Goal: Information Seeking & Learning: Check status

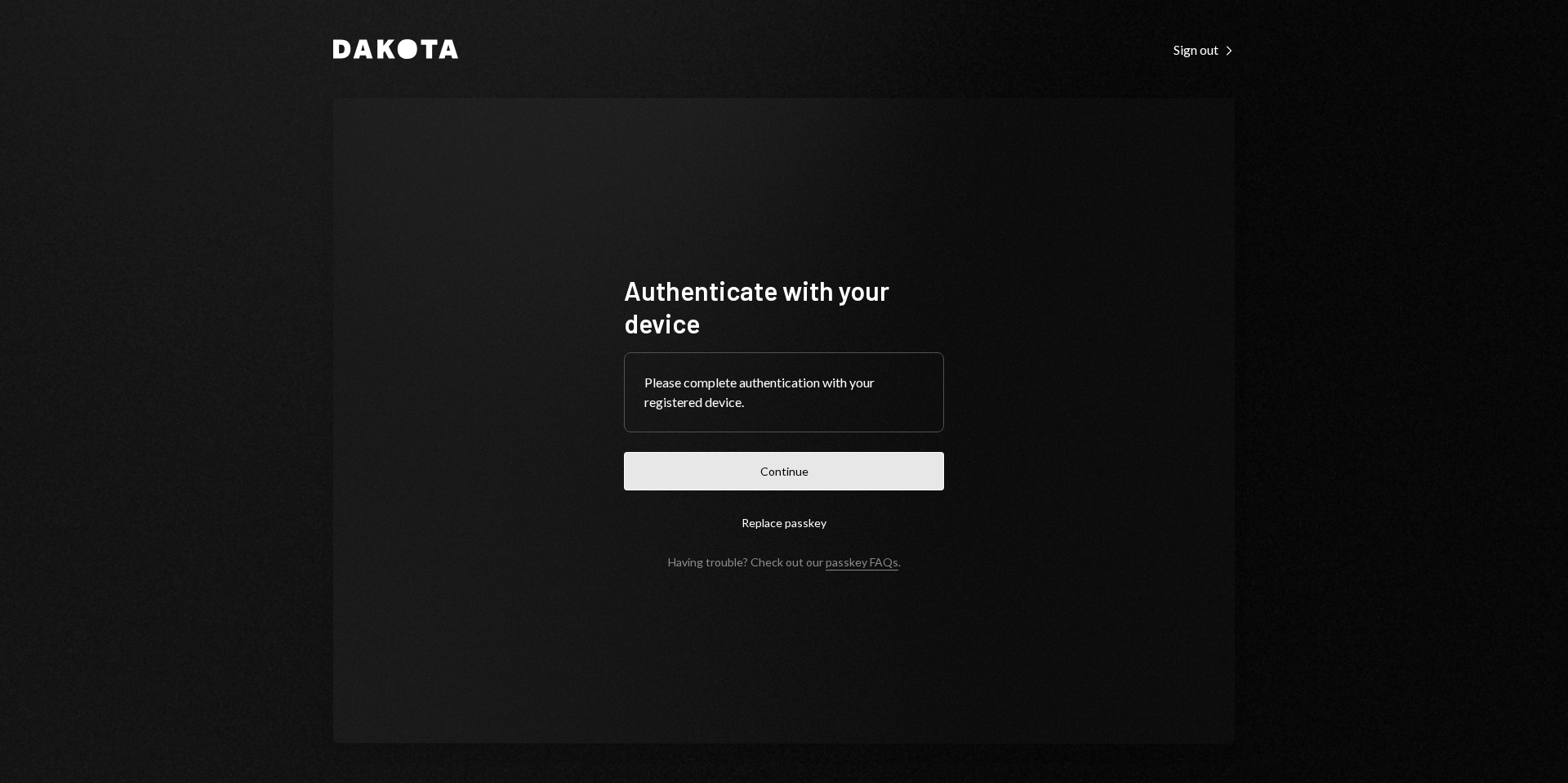
click at [802, 462] on button "Continue" at bounding box center [784, 471] width 320 height 38
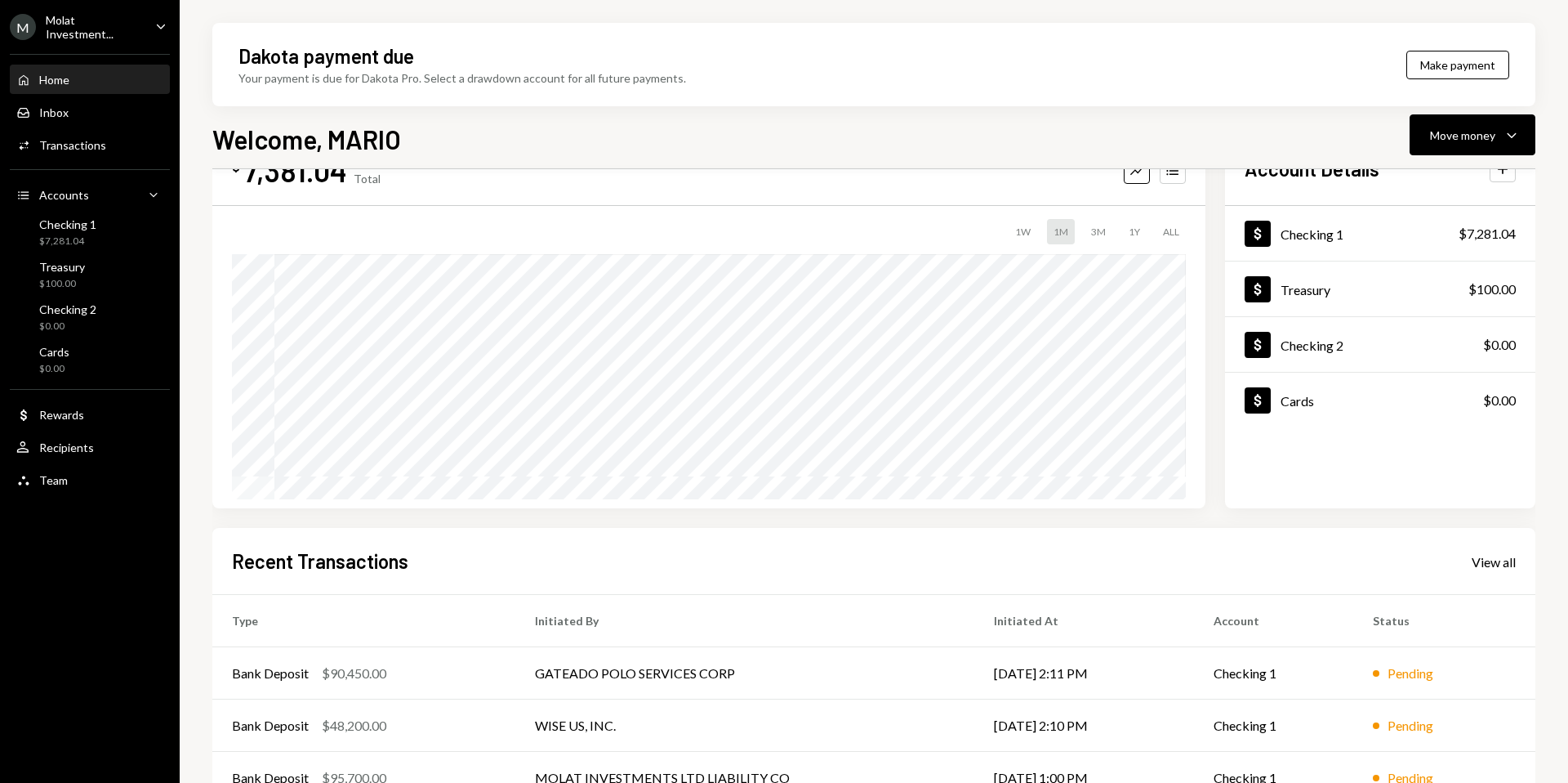
scroll to position [203, 0]
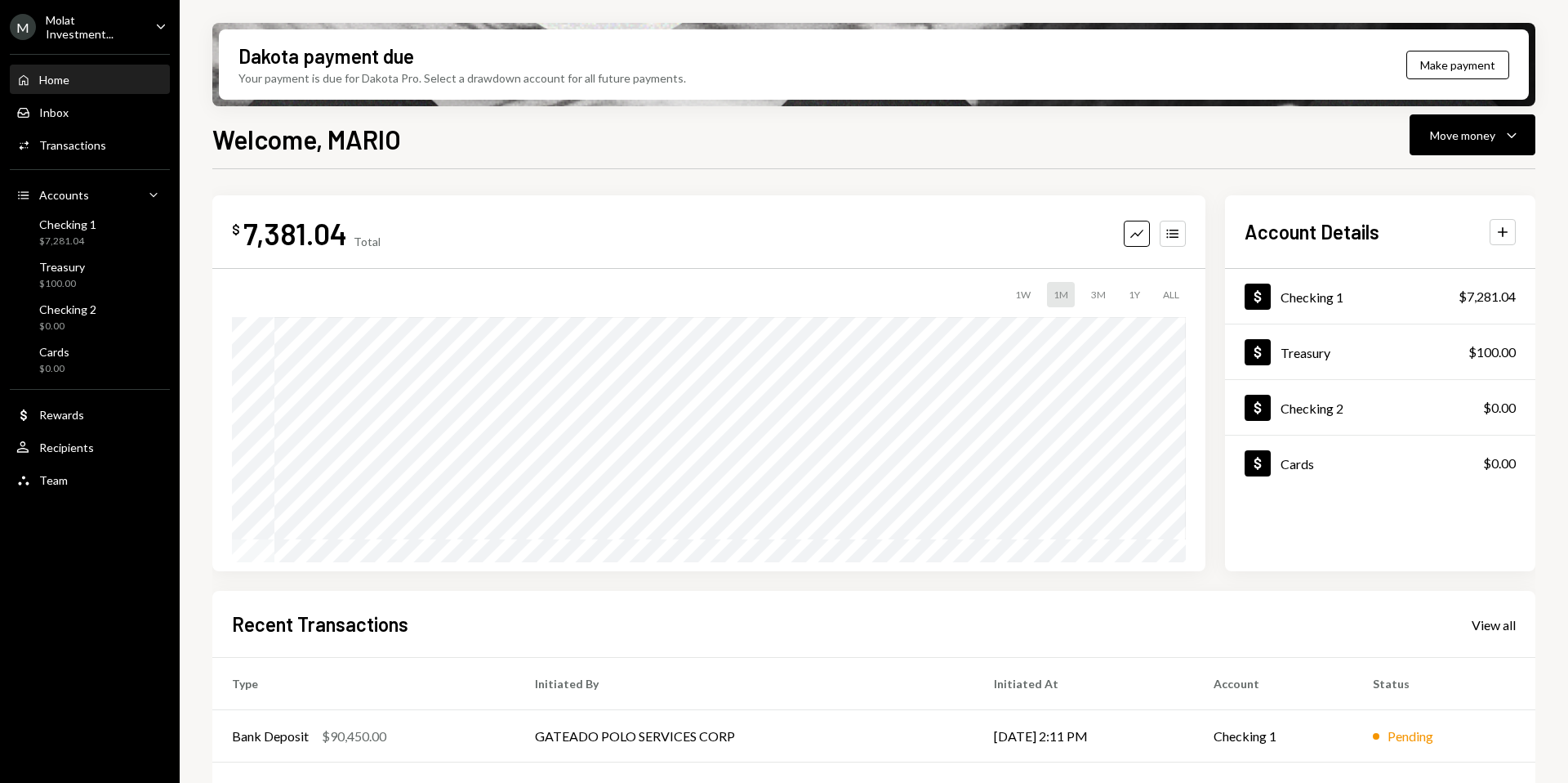
click at [94, 18] on div "Molat Investment..." at bounding box center [94, 26] width 96 height 28
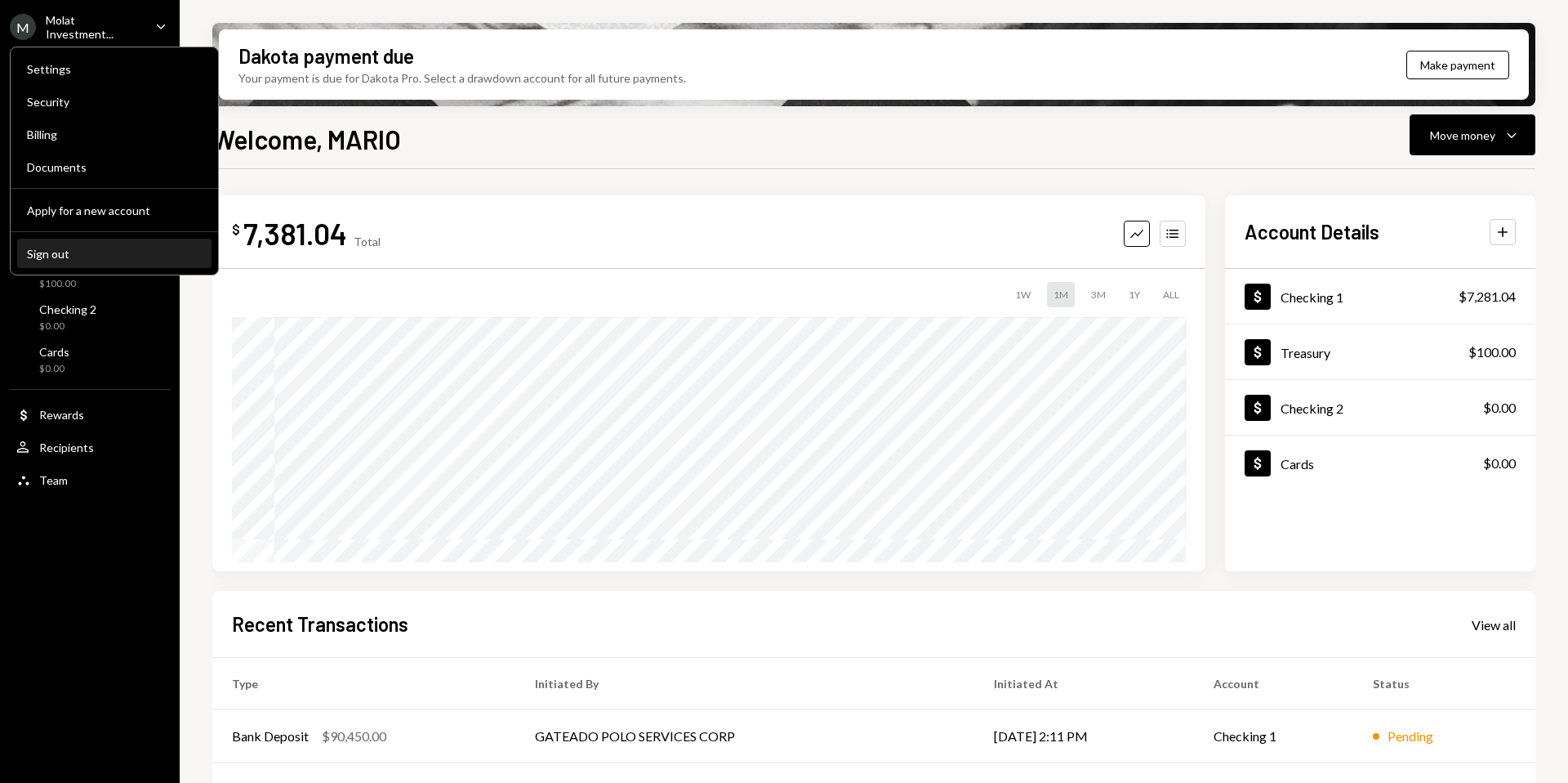
click at [78, 261] on button "Sign out" at bounding box center [114, 254] width 194 height 29
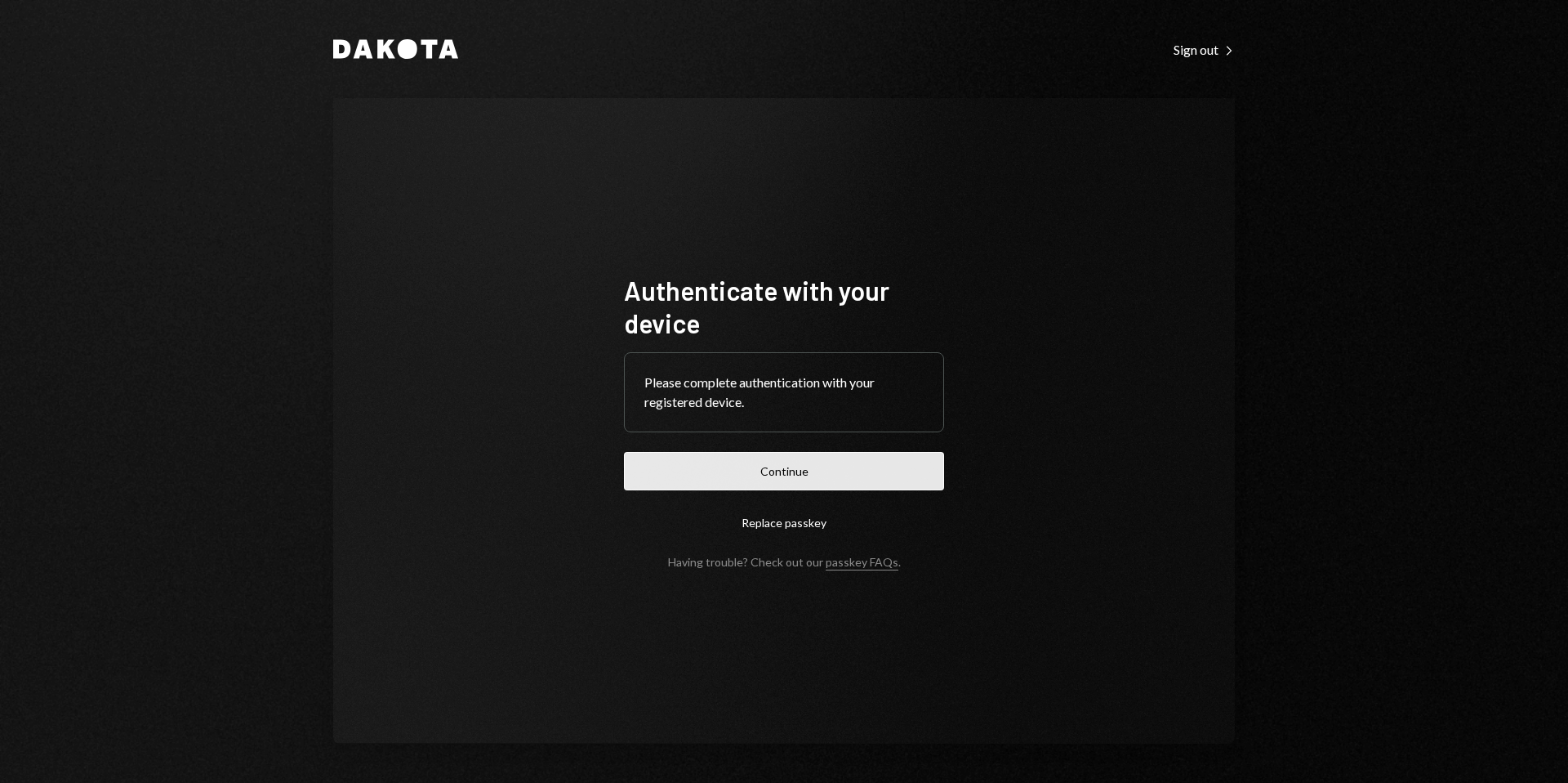
click at [796, 467] on button "Continue" at bounding box center [784, 471] width 320 height 38
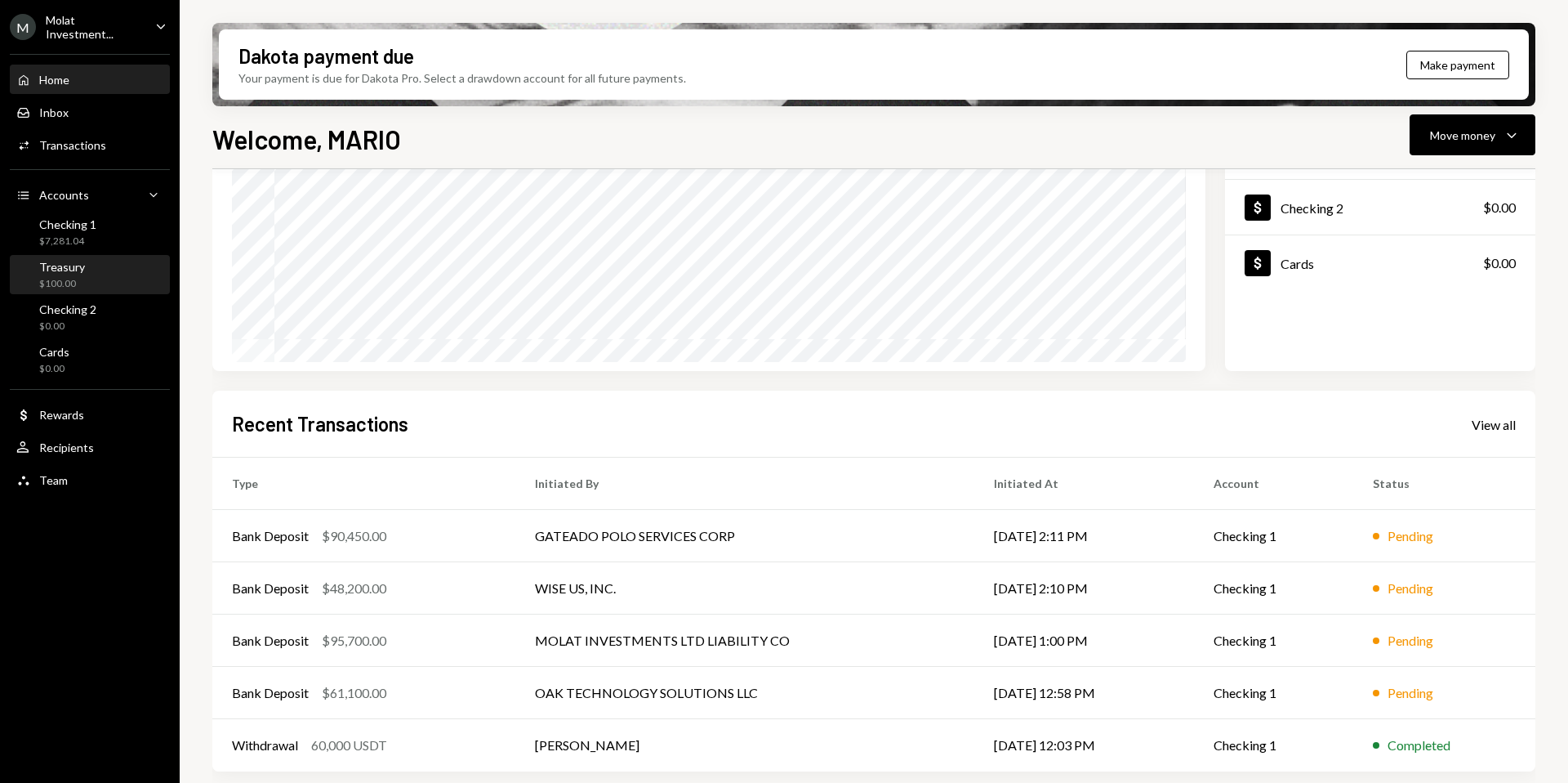
scroll to position [203, 0]
click at [89, 34] on div "M Molat Investment..." at bounding box center [75, 26] width 132 height 28
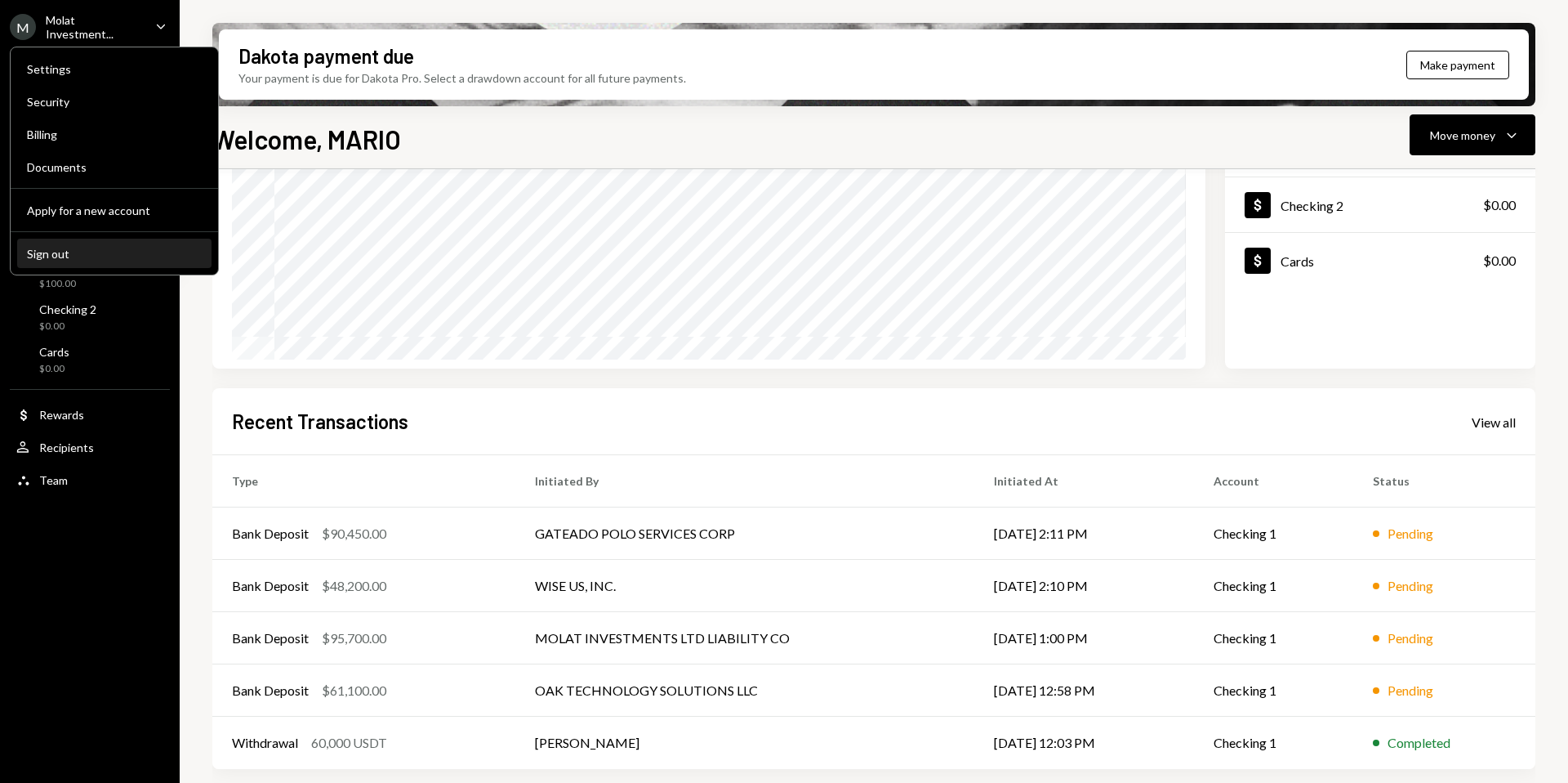
click at [68, 258] on div "Sign out" at bounding box center [114, 253] width 175 height 14
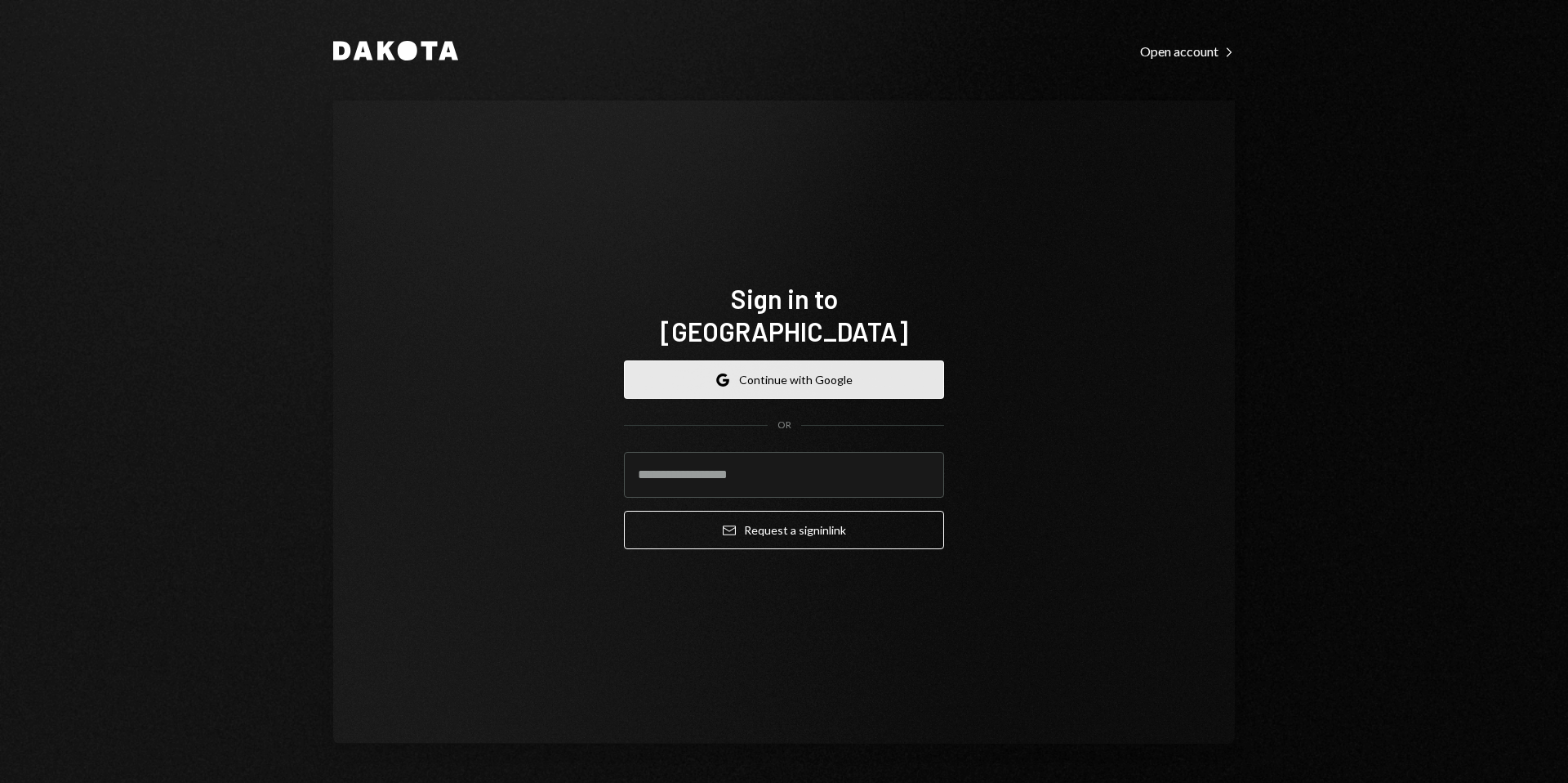
click at [763, 360] on button "Google Continue with Google" at bounding box center [784, 379] width 320 height 38
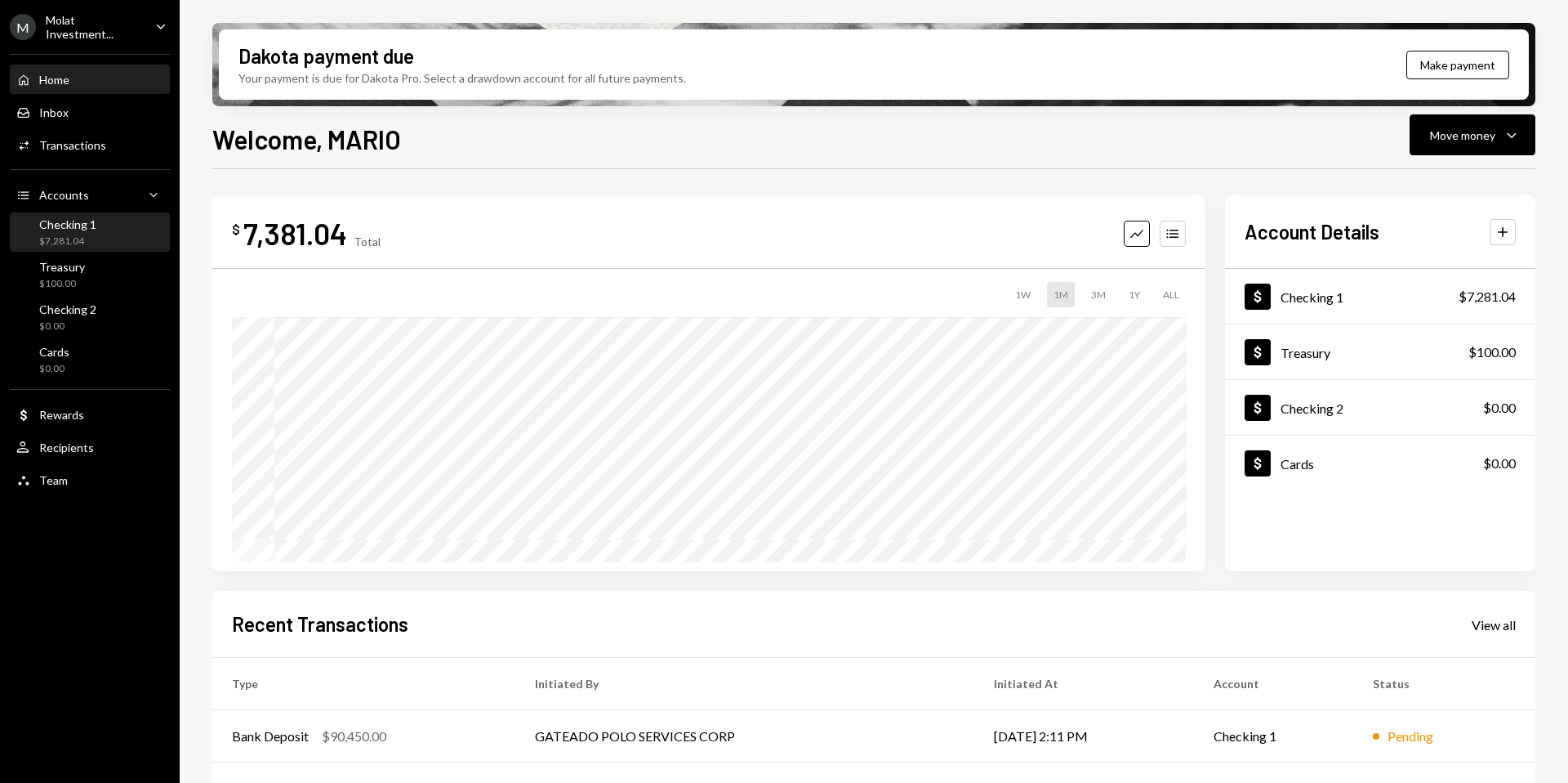
click at [56, 227] on div "Checking 1" at bounding box center [67, 224] width 57 height 14
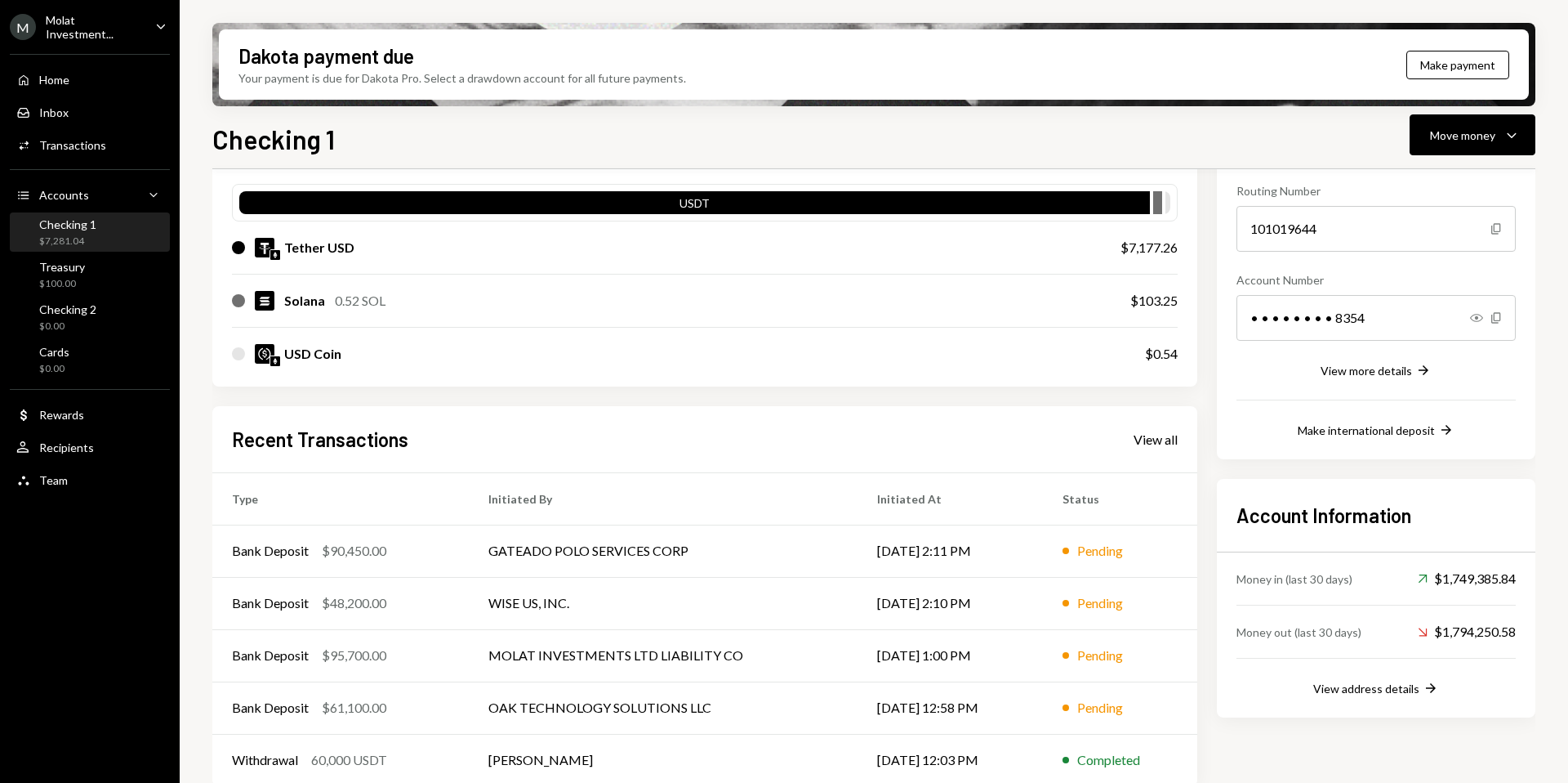
scroll to position [174, 0]
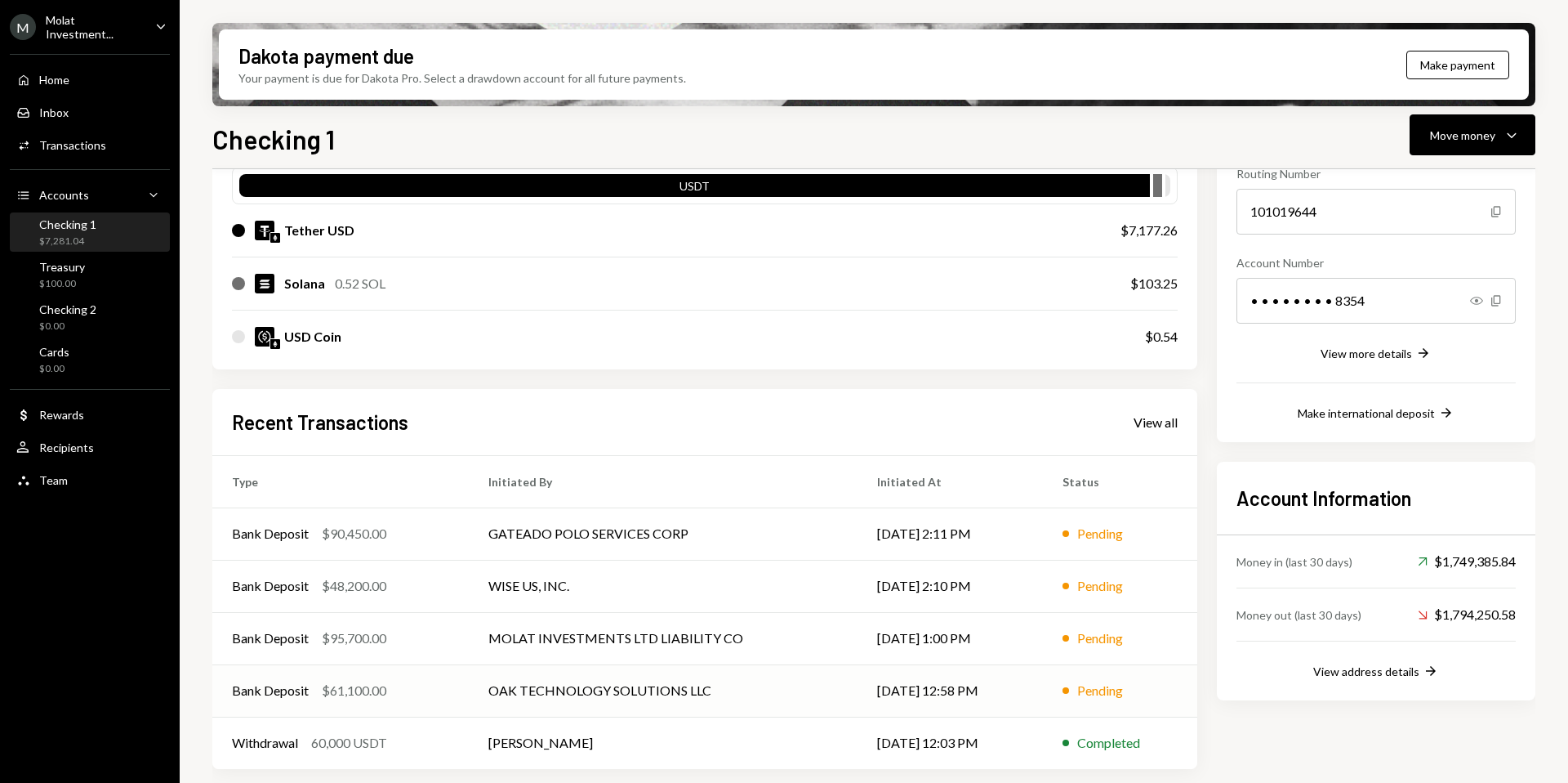
click at [456, 697] on td "Bank Deposit $61,100.00" at bounding box center [340, 690] width 257 height 52
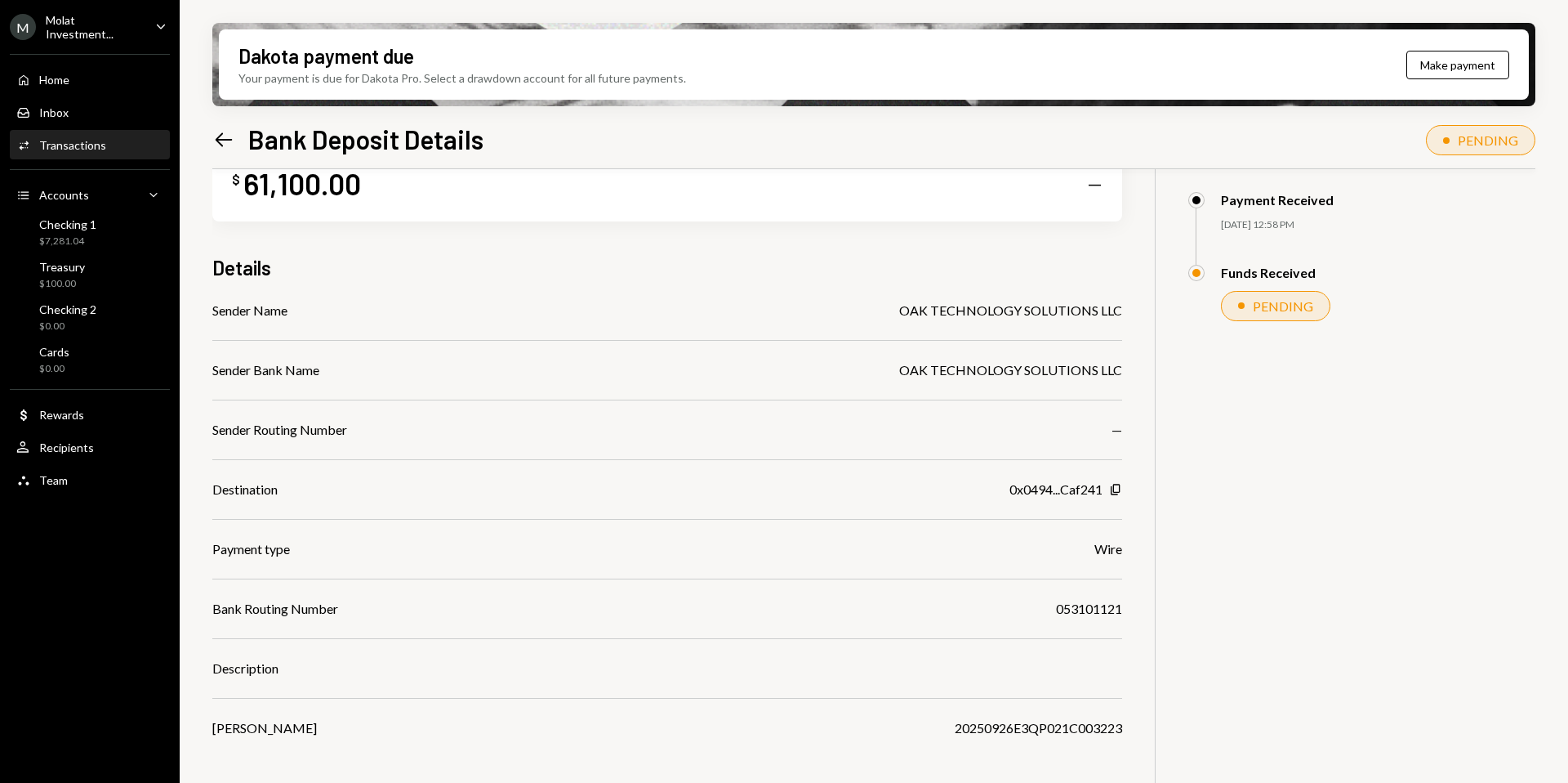
scroll to position [130, 0]
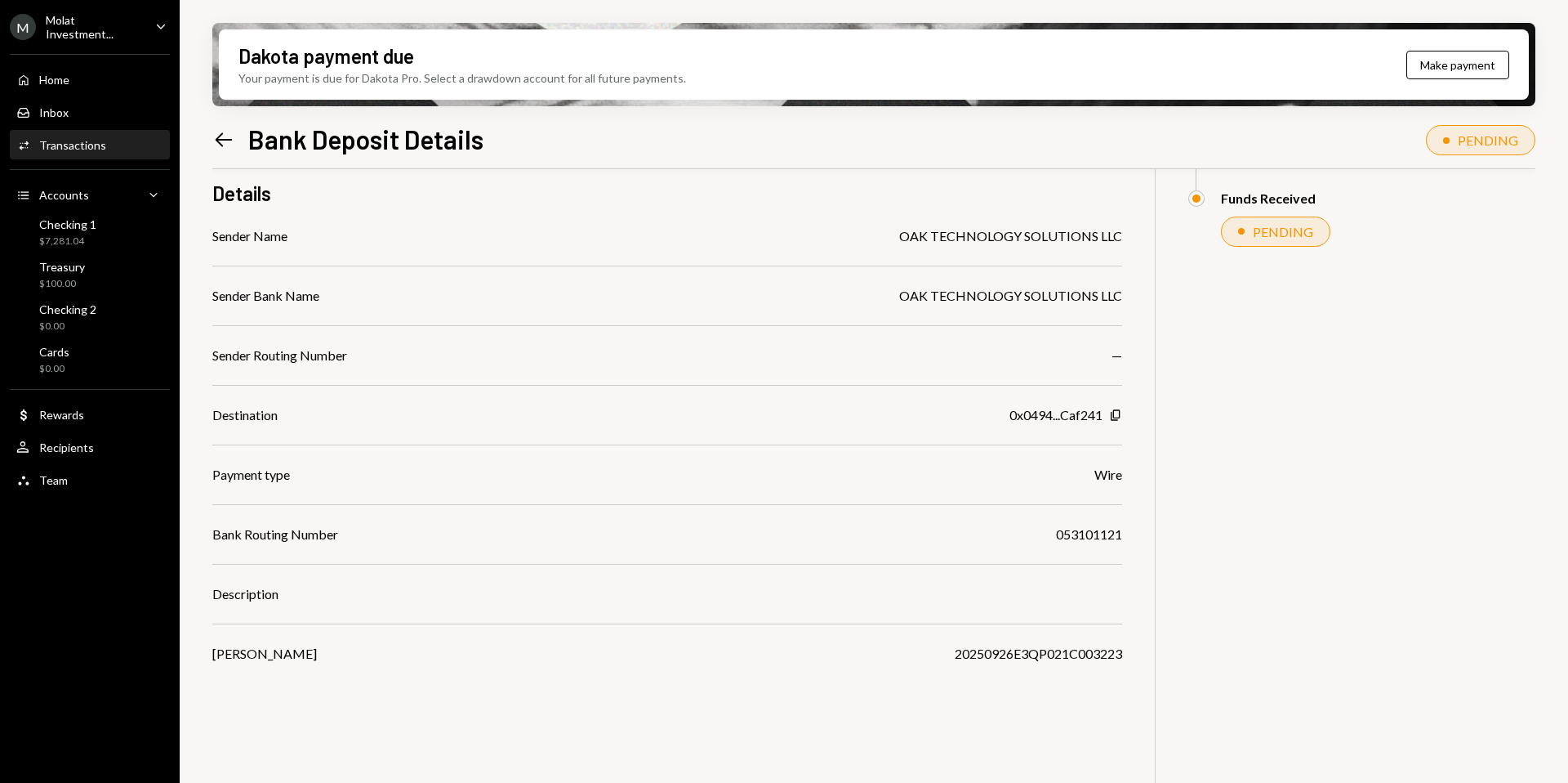
click at [217, 150] on icon "Left Arrow" at bounding box center [223, 139] width 23 height 23
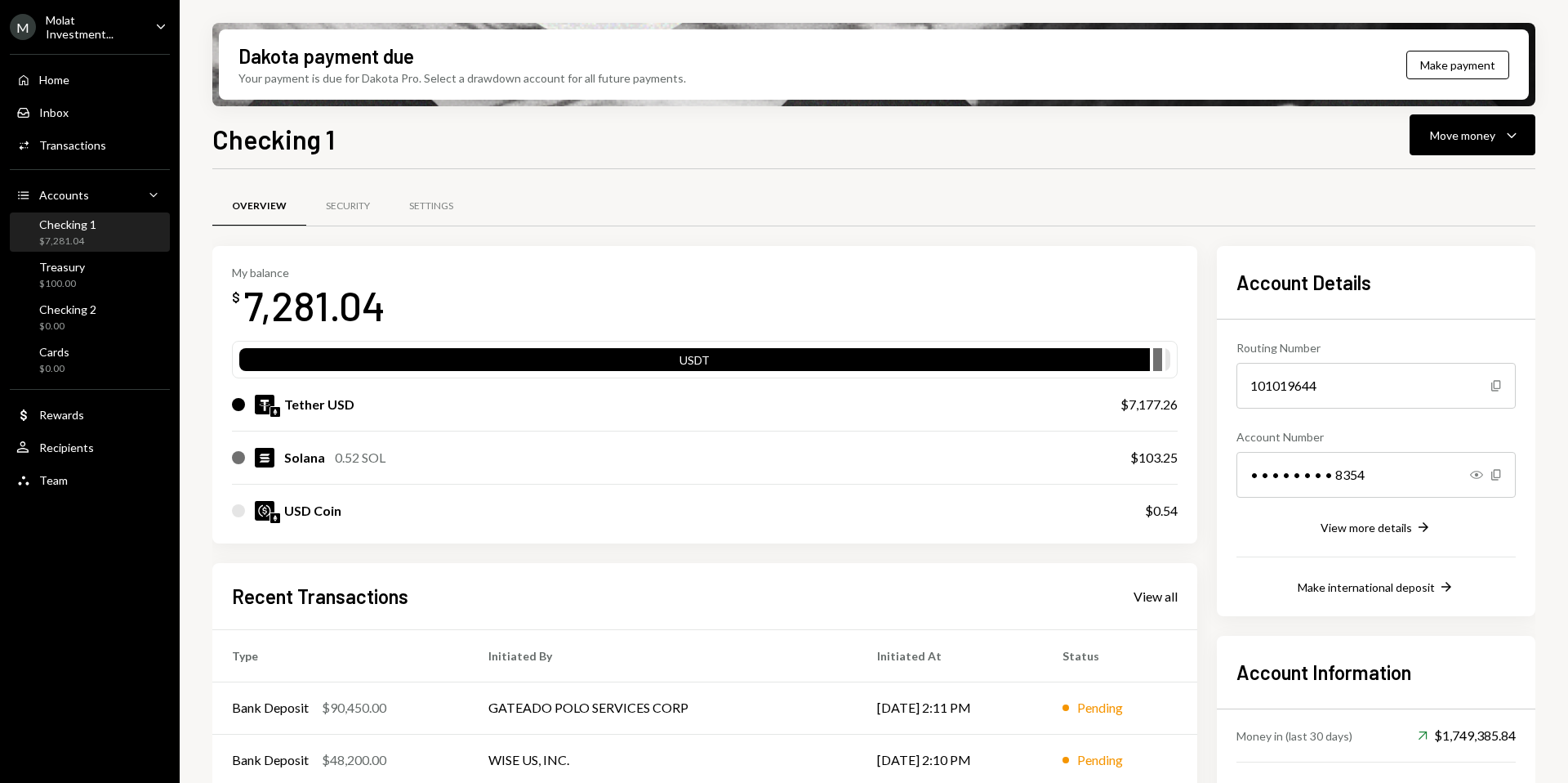
click at [53, 247] on div "Checking 1 $7,281.04" at bounding box center [90, 233] width 147 height 38
click at [74, 84] on div "Home Home" at bounding box center [90, 79] width 147 height 14
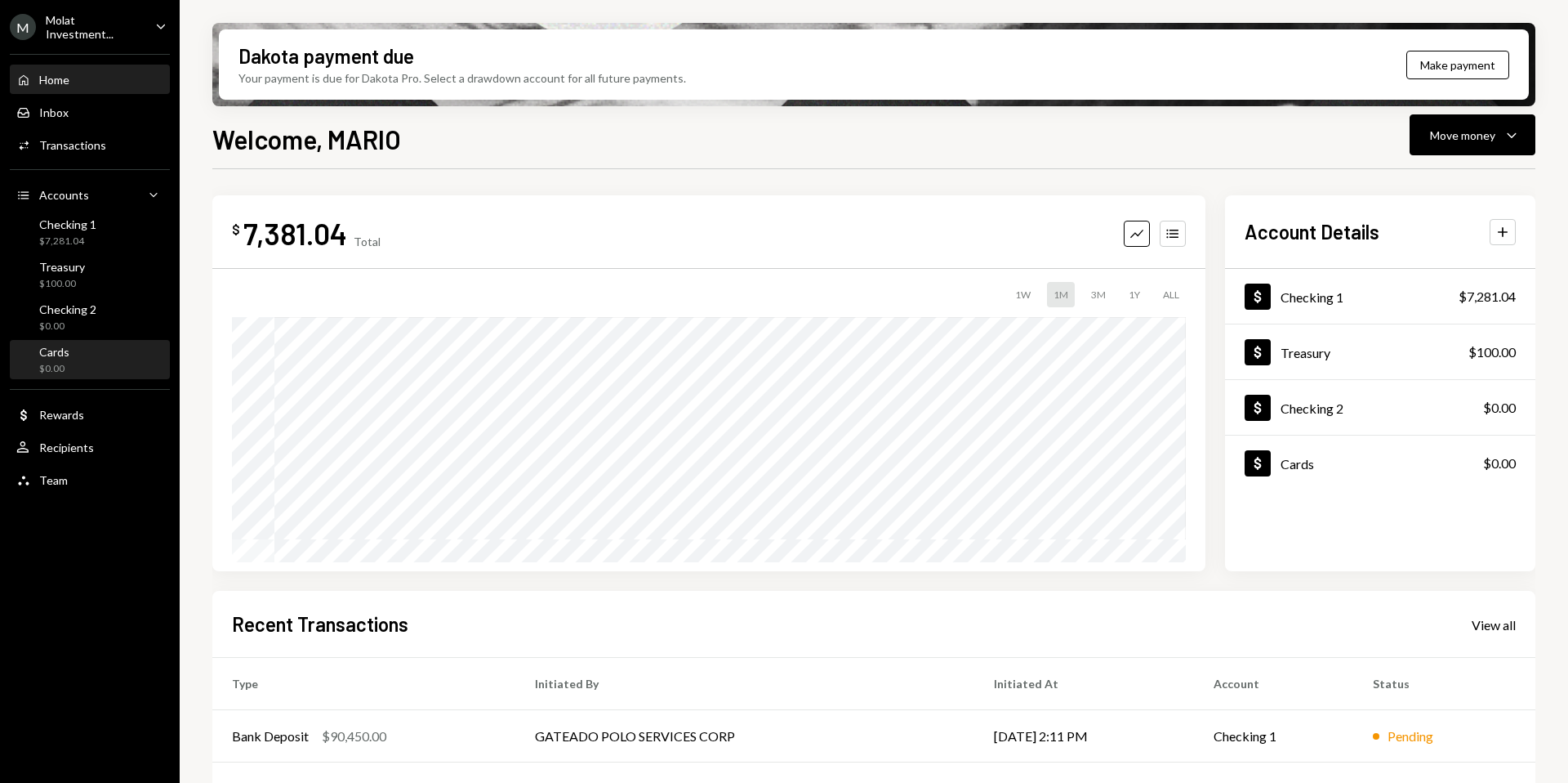
click at [55, 341] on div "Cards $0.00" at bounding box center [90, 360] width 147 height 38
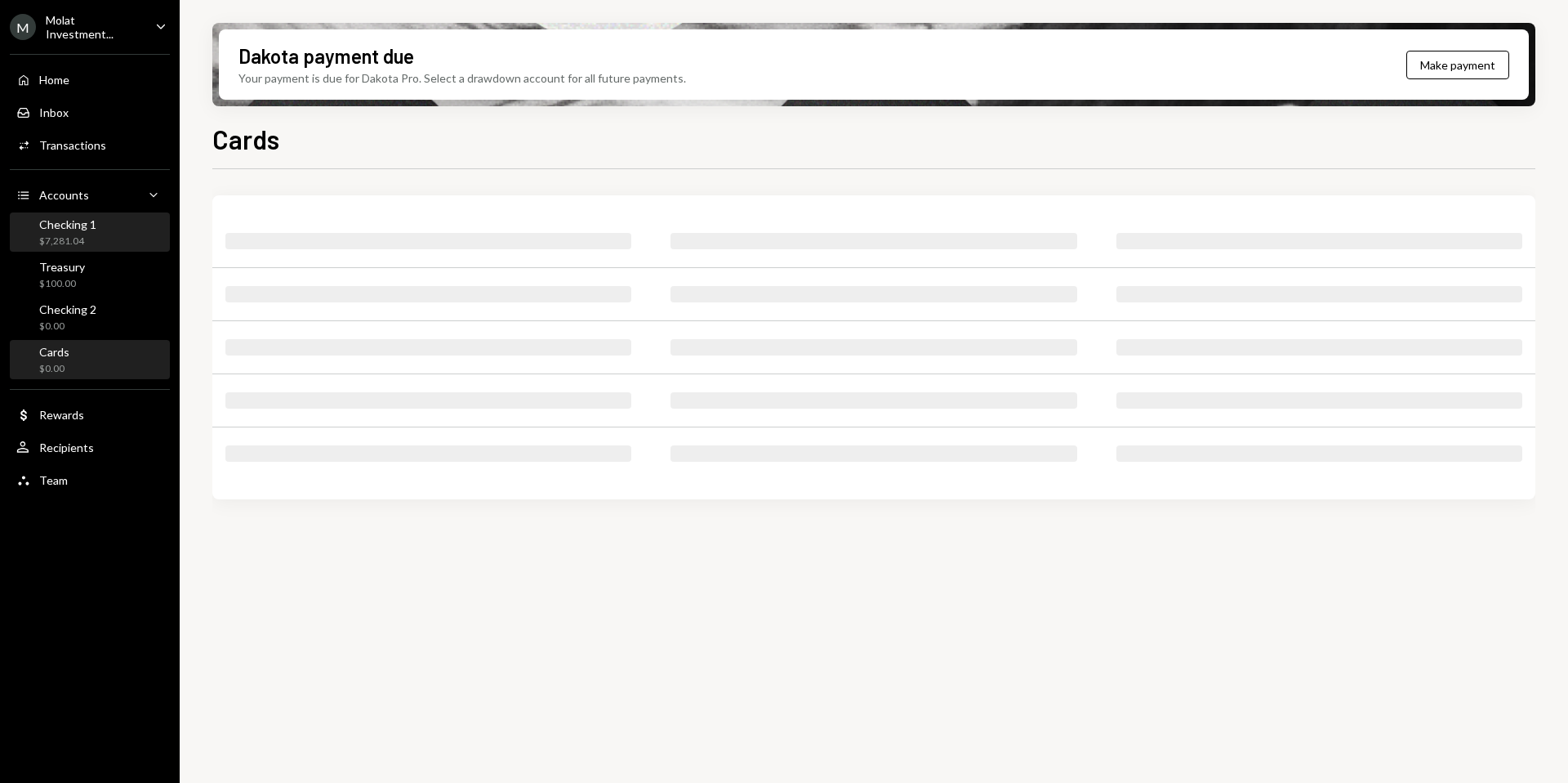
click at [78, 214] on div "Checking 1 $7,281.04" at bounding box center [90, 233] width 147 height 38
